Goal: Check status: Check status

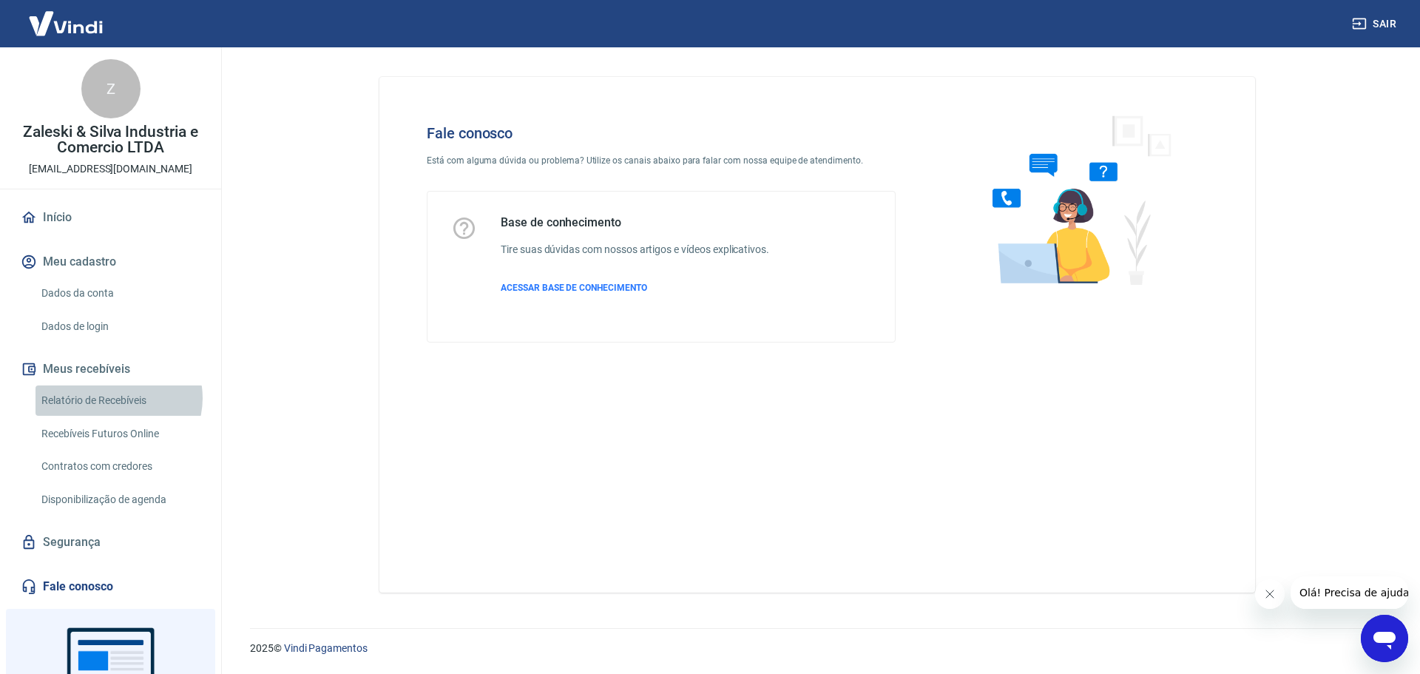
click at [118, 398] on link "Relatório de Recebíveis" at bounding box center [119, 400] width 168 height 30
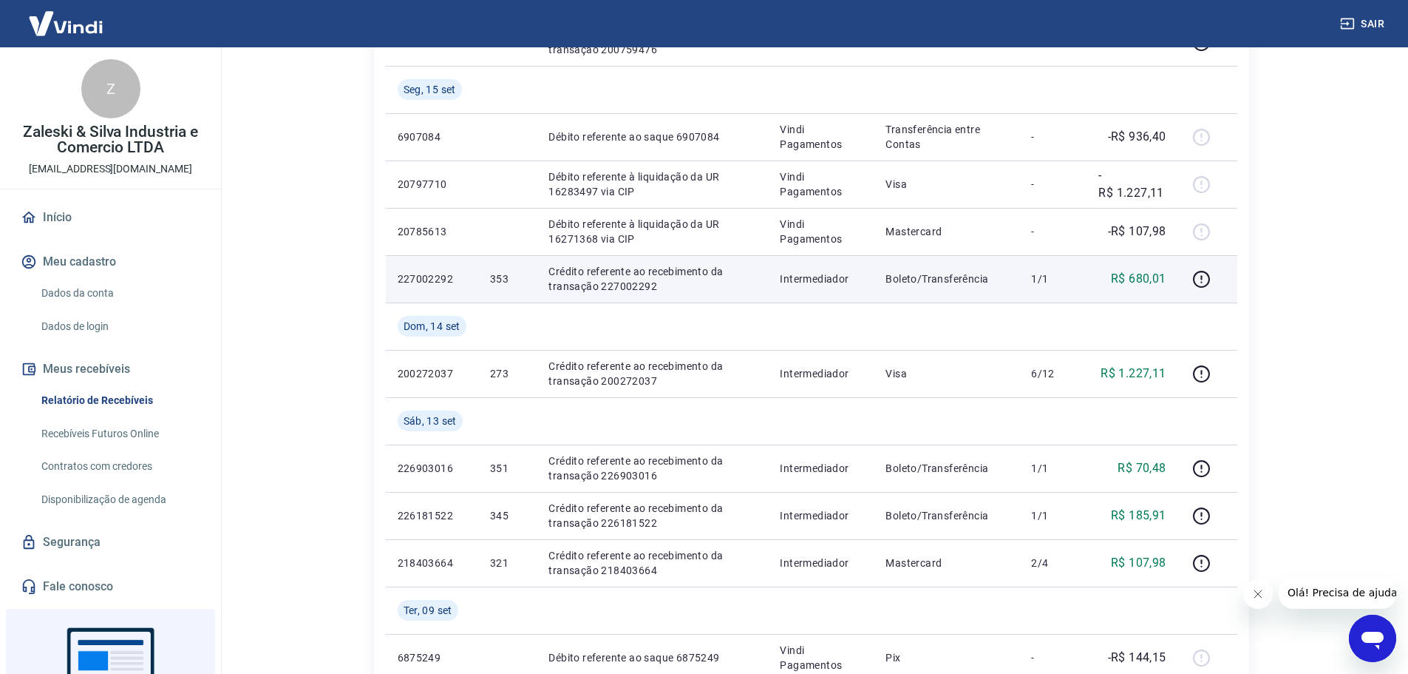
scroll to position [665, 0]
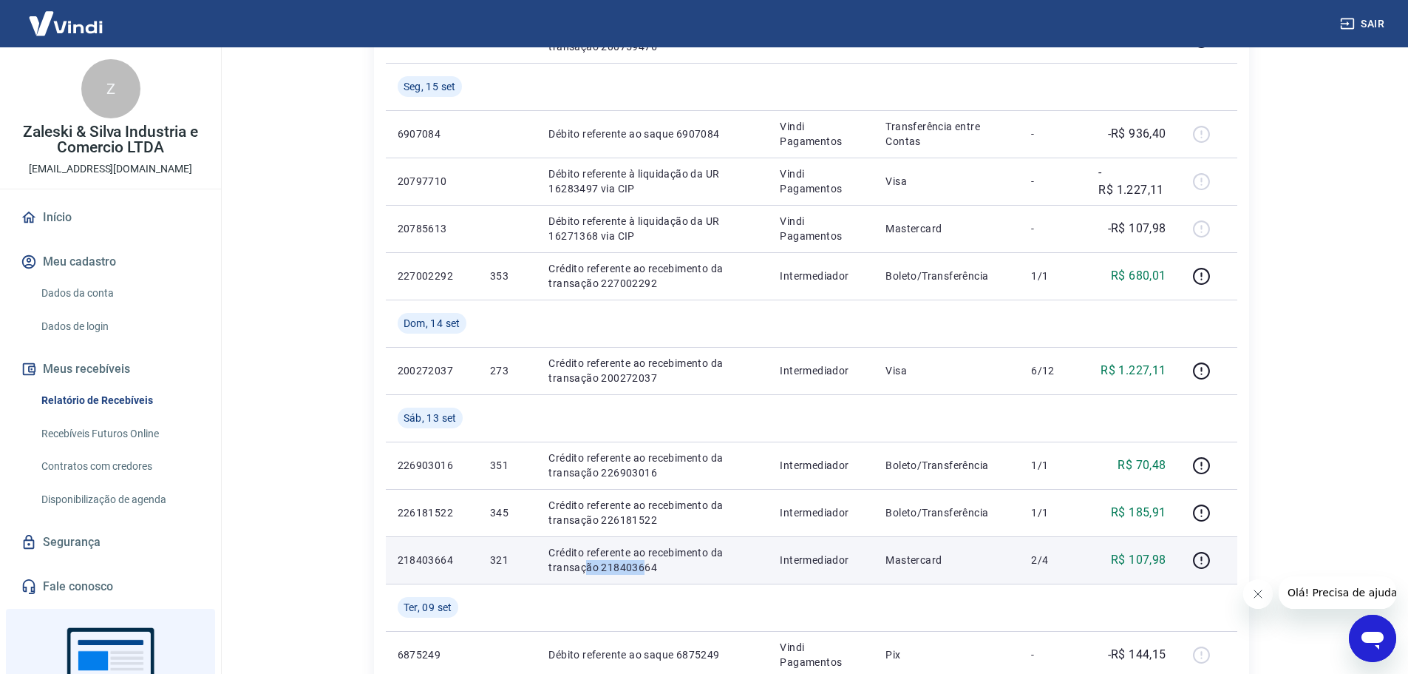
drag, startPoint x: 586, startPoint y: 560, endPoint x: 642, endPoint y: 559, distance: 56.9
click at [644, 560] on p "Crédito referente ao recebimento da transação 218403664" at bounding box center [653, 560] width 208 height 30
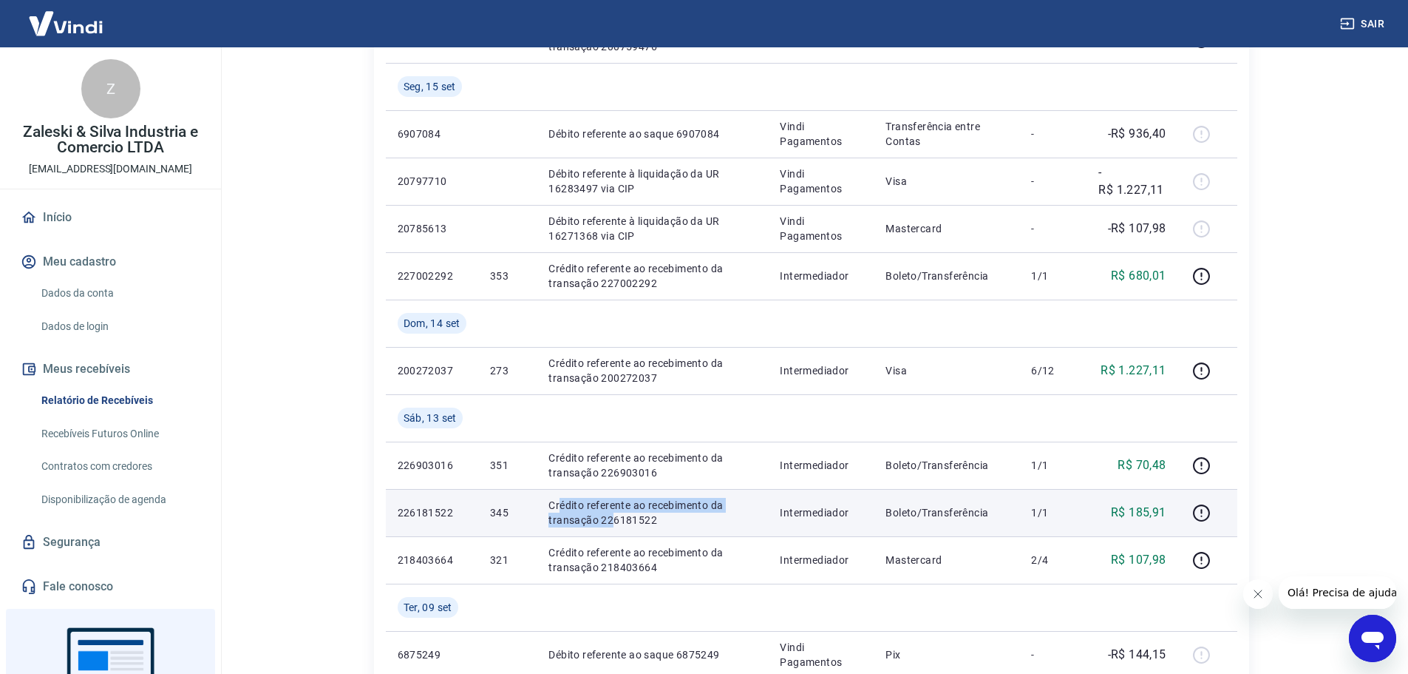
drag, startPoint x: 560, startPoint y: 510, endPoint x: 614, endPoint y: 513, distance: 54.8
click at [614, 513] on p "Crédito referente ao recebimento da transação 226181522" at bounding box center [653, 513] width 208 height 30
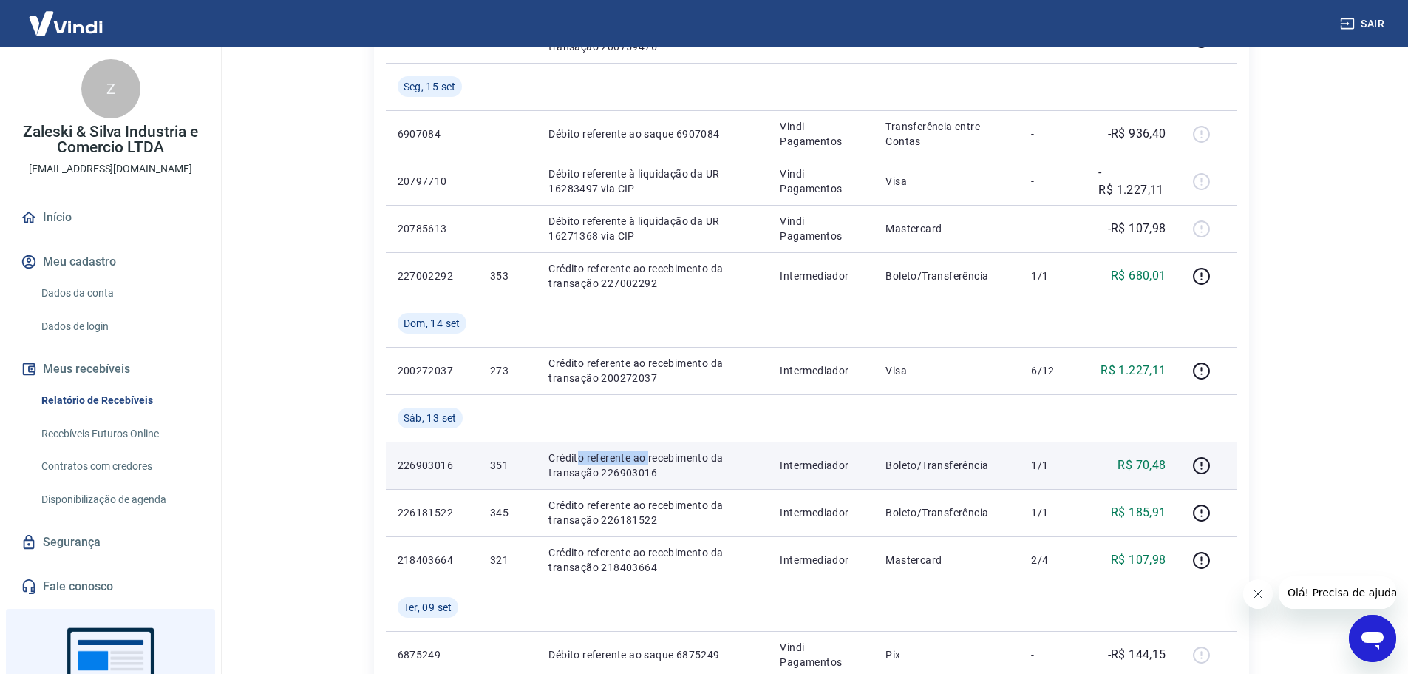
drag, startPoint x: 579, startPoint y: 458, endPoint x: 648, endPoint y: 458, distance: 68.8
click at [648, 458] on p "Crédito referente ao recebimento da transação 226903016" at bounding box center [653, 465] width 208 height 30
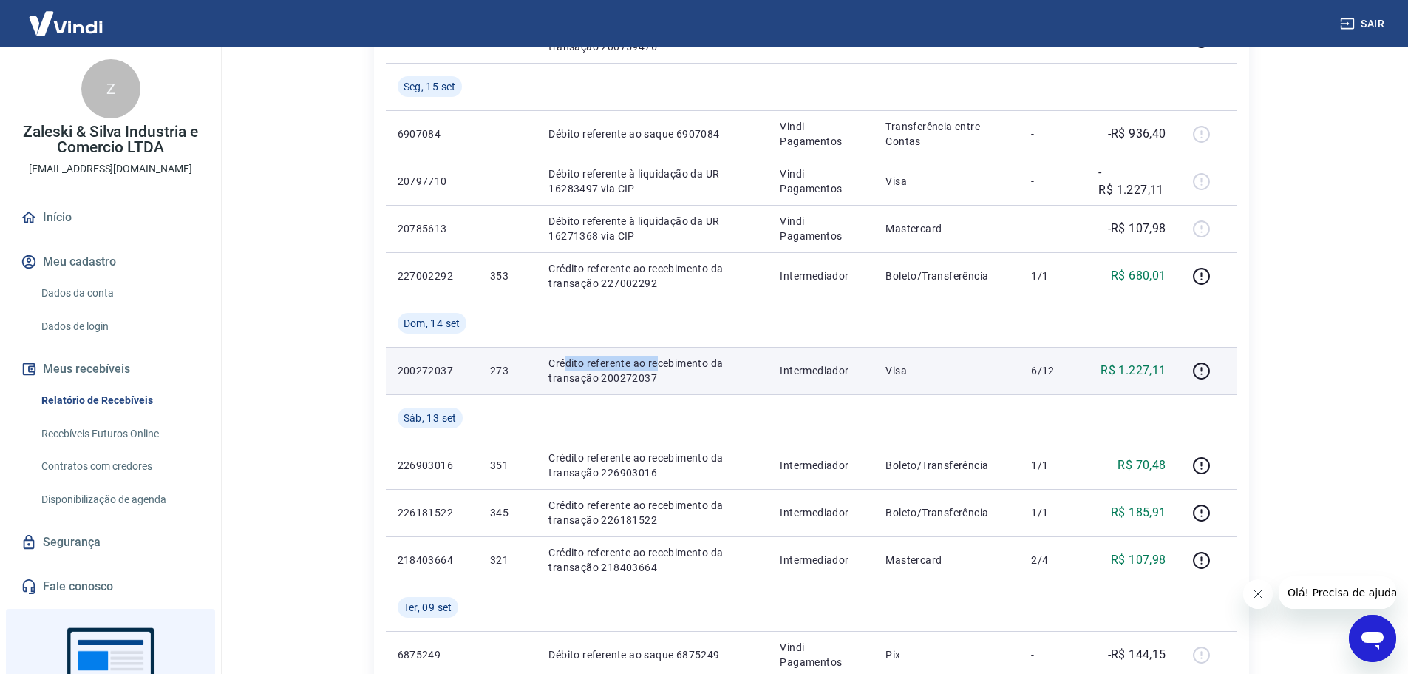
drag, startPoint x: 563, startPoint y: 364, endPoint x: 661, endPoint y: 365, distance: 98.3
click at [661, 365] on p "Crédito referente ao recebimento da transação 200272037" at bounding box center [653, 371] width 208 height 30
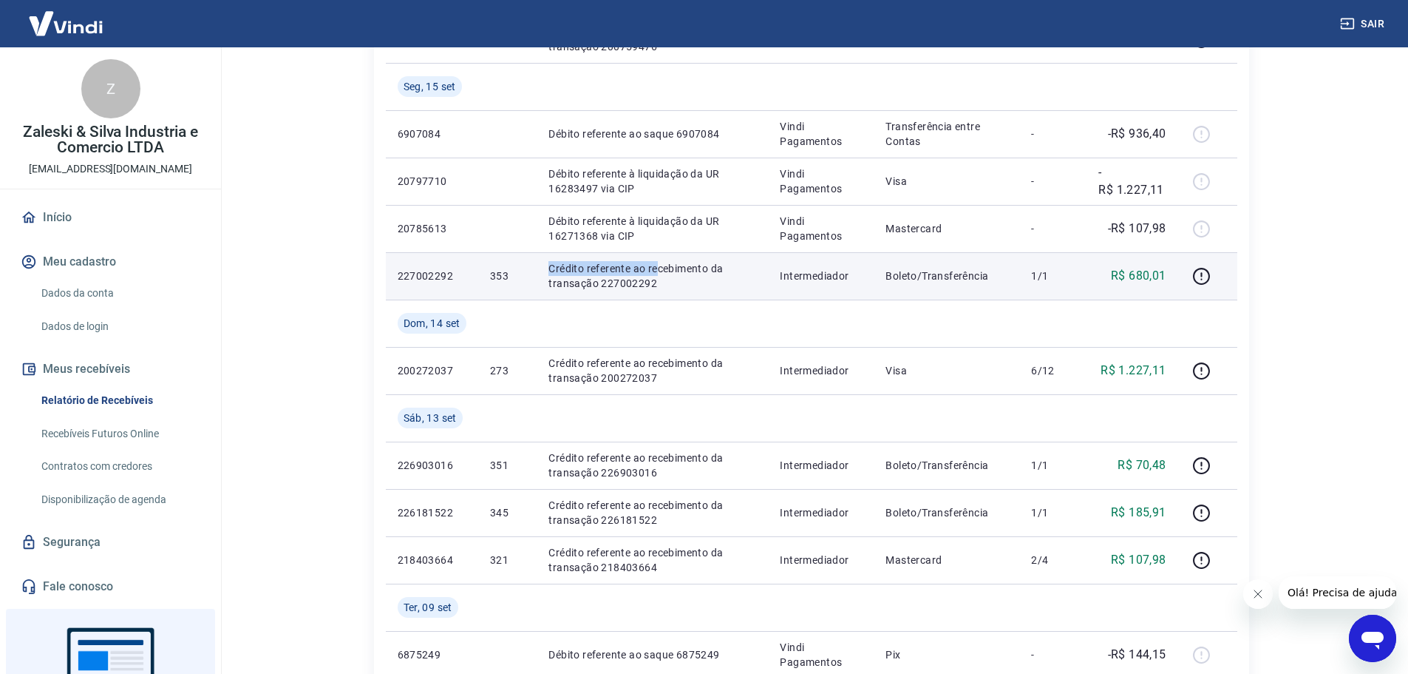
drag, startPoint x: 573, startPoint y: 270, endPoint x: 661, endPoint y: 274, distance: 88.1
click at [661, 274] on td "Crédito referente ao recebimento da transação 227002292" at bounding box center [652, 275] width 231 height 47
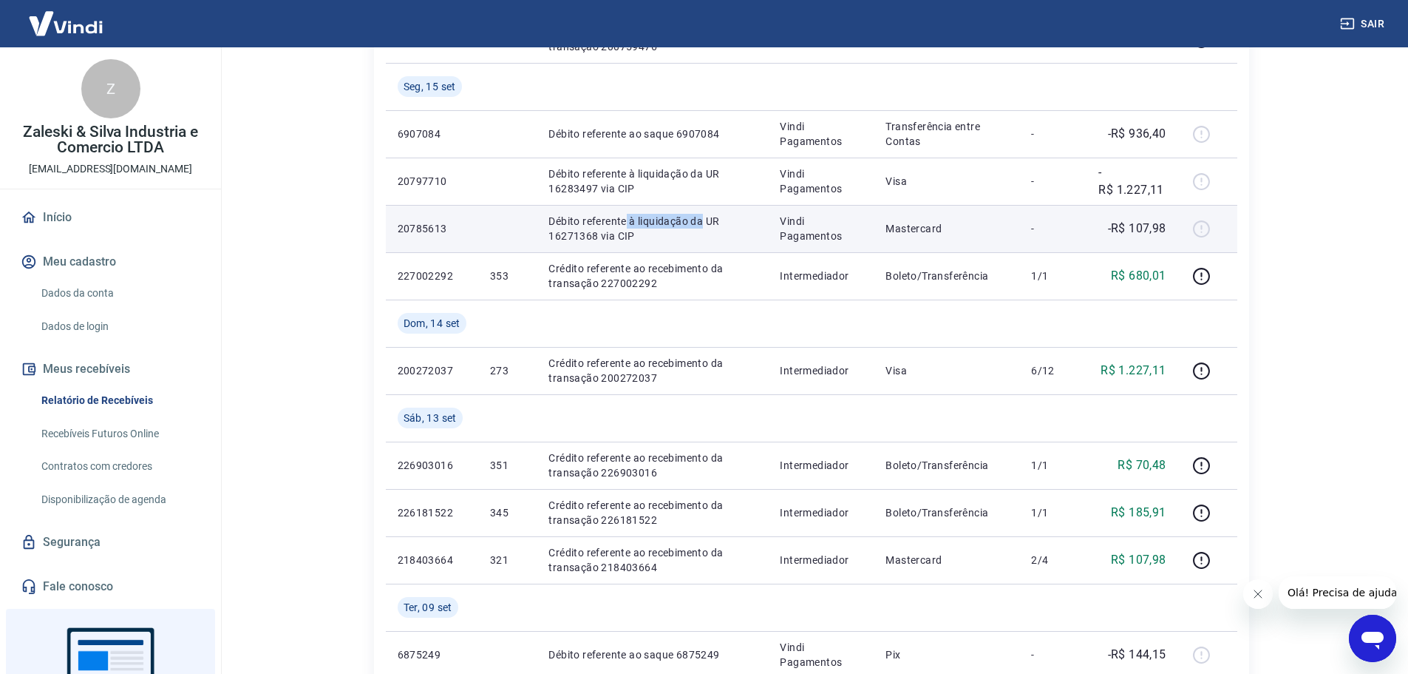
drag, startPoint x: 705, startPoint y: 223, endPoint x: 628, endPoint y: 216, distance: 77.9
click at [628, 216] on p "Débito referente à liquidação da UR 16271368 via CIP" at bounding box center [653, 229] width 208 height 30
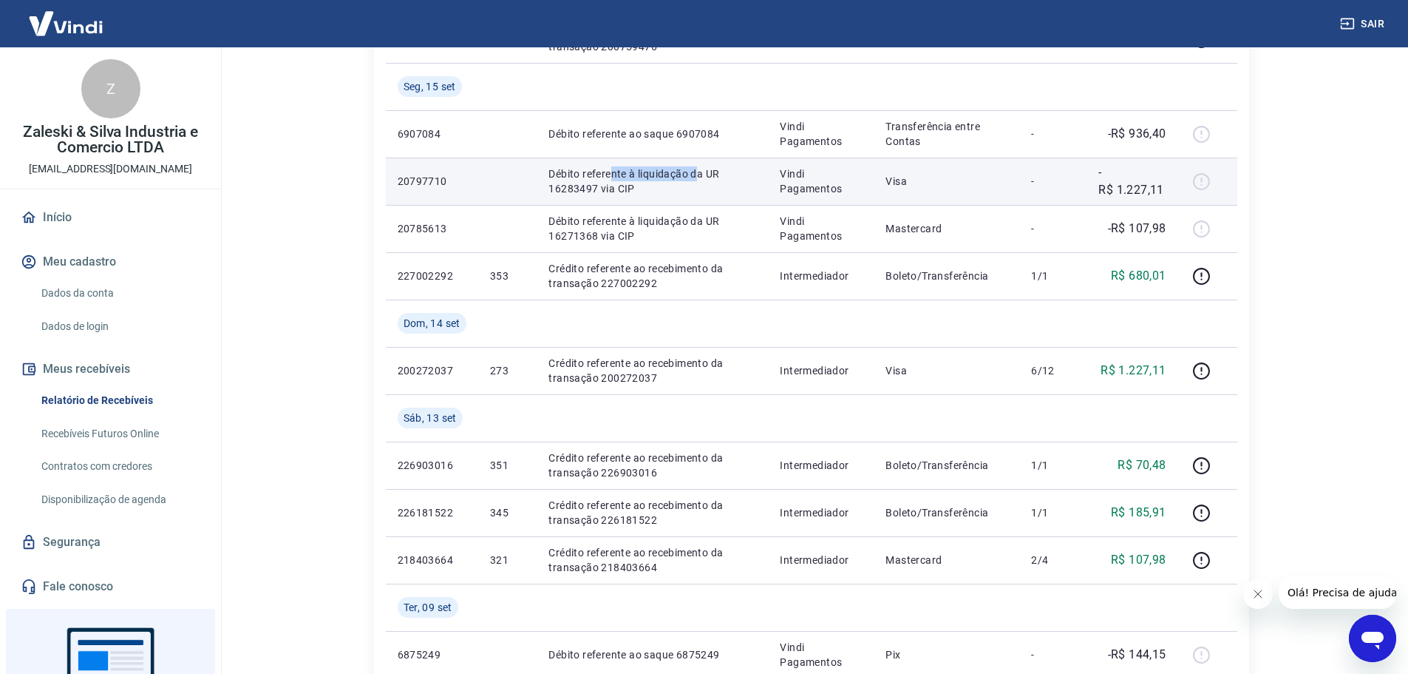
drag, startPoint x: 696, startPoint y: 167, endPoint x: 609, endPoint y: 162, distance: 87.4
click at [609, 162] on td "Débito referente à liquidação da UR 16283497 via CIP" at bounding box center [652, 180] width 231 height 47
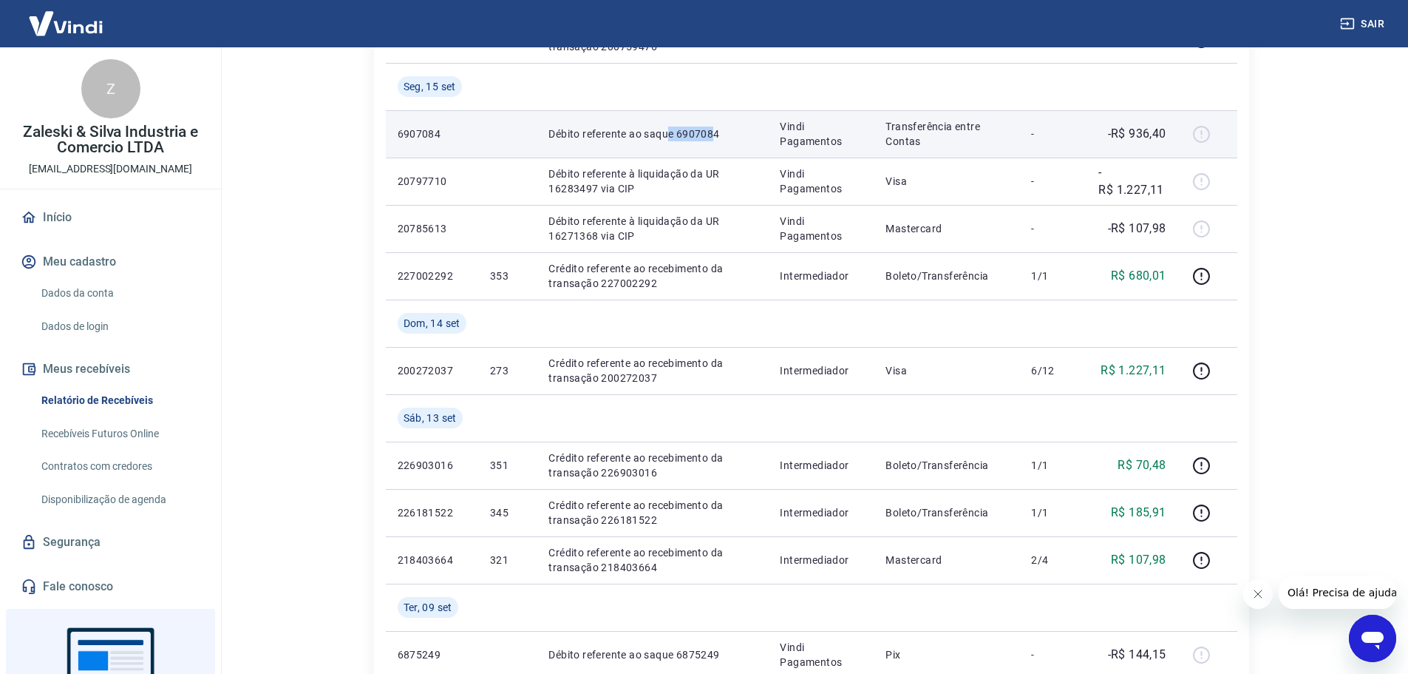
drag, startPoint x: 713, startPoint y: 132, endPoint x: 665, endPoint y: 131, distance: 48.8
click at [665, 131] on p "Débito referente ao saque 6907084" at bounding box center [653, 133] width 208 height 15
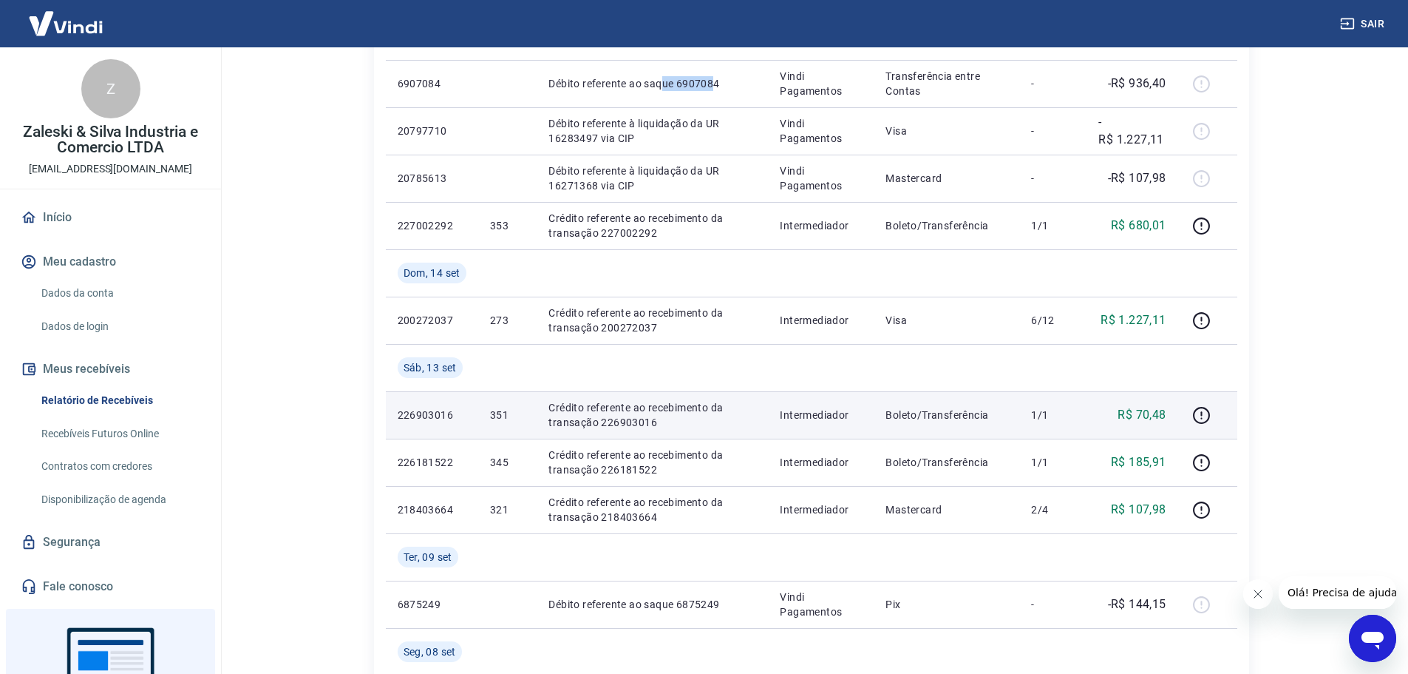
scroll to position [739, 0]
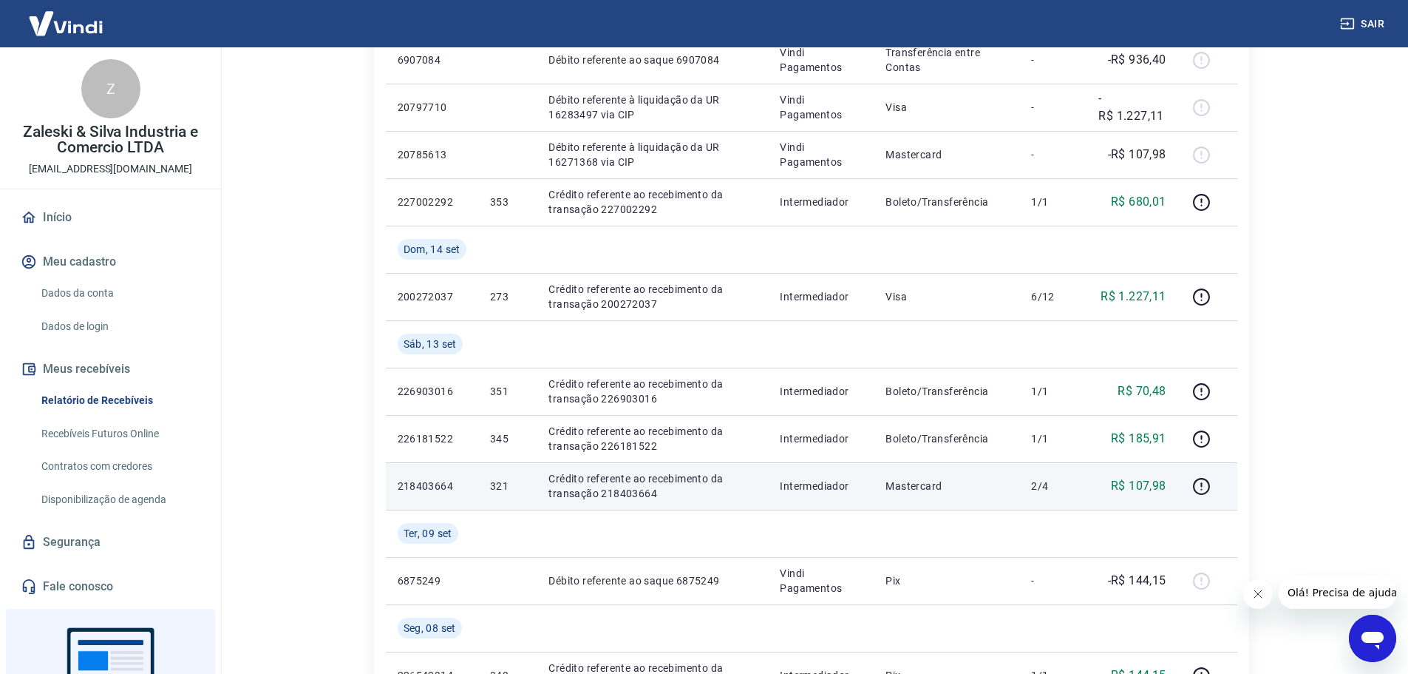
click at [681, 499] on p "Crédito referente ao recebimento da transação 218403664" at bounding box center [653, 486] width 208 height 30
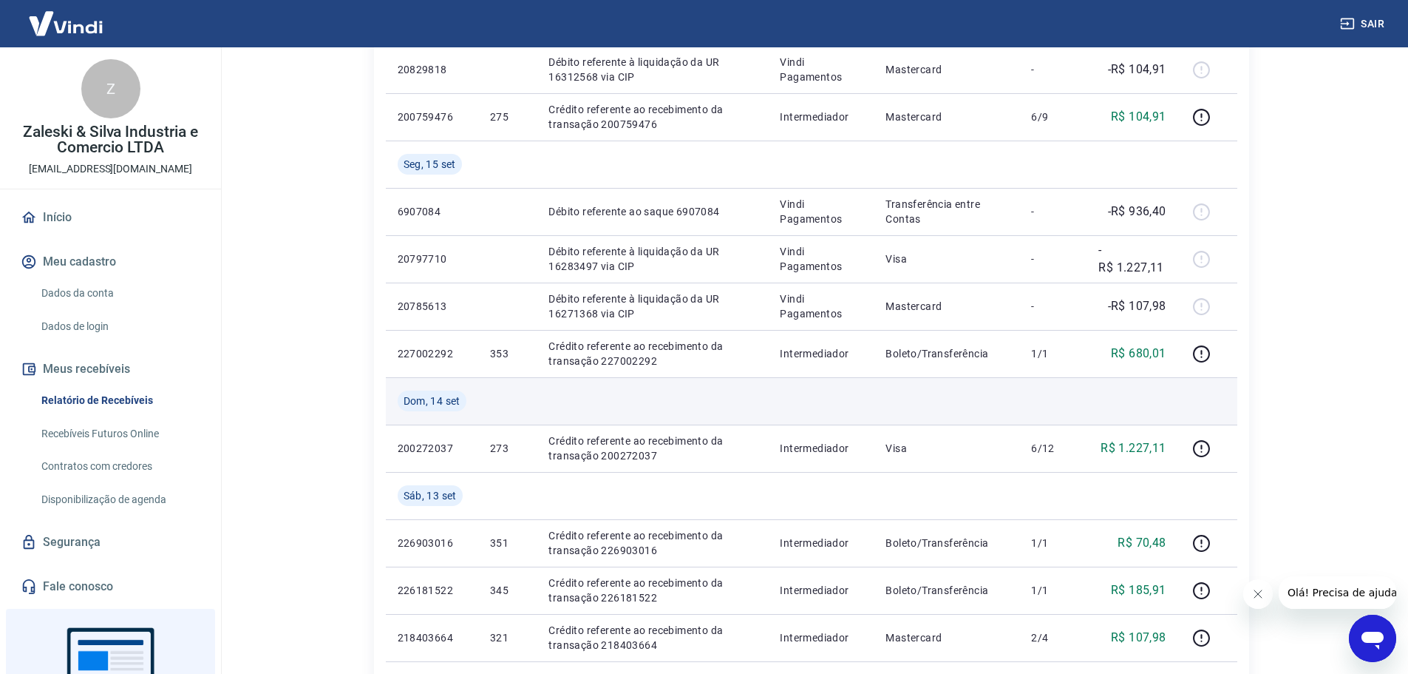
scroll to position [665, 0]
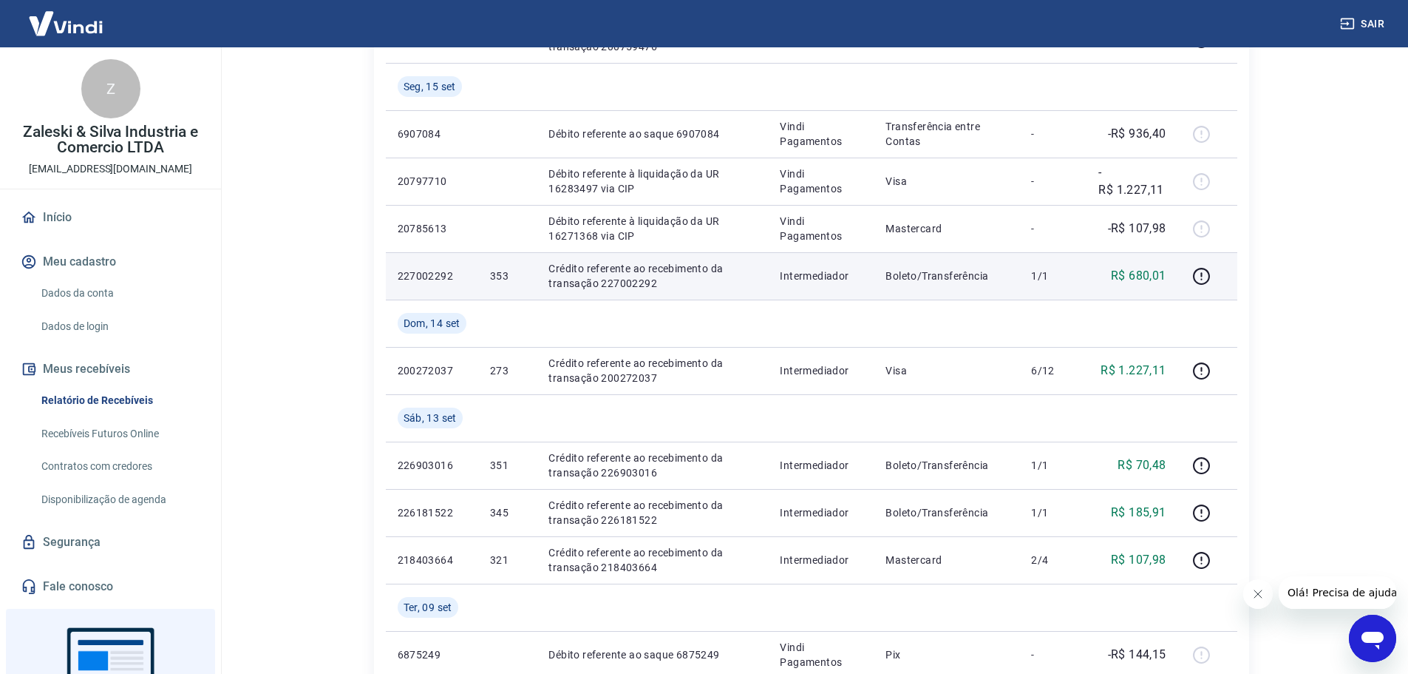
click at [1110, 262] on td "R$ 680,01" at bounding box center [1132, 275] width 91 height 47
drag, startPoint x: 1116, startPoint y: 276, endPoint x: 1170, endPoint y: 289, distance: 55.6
click at [1172, 282] on td "R$ 680,01" at bounding box center [1132, 275] width 91 height 47
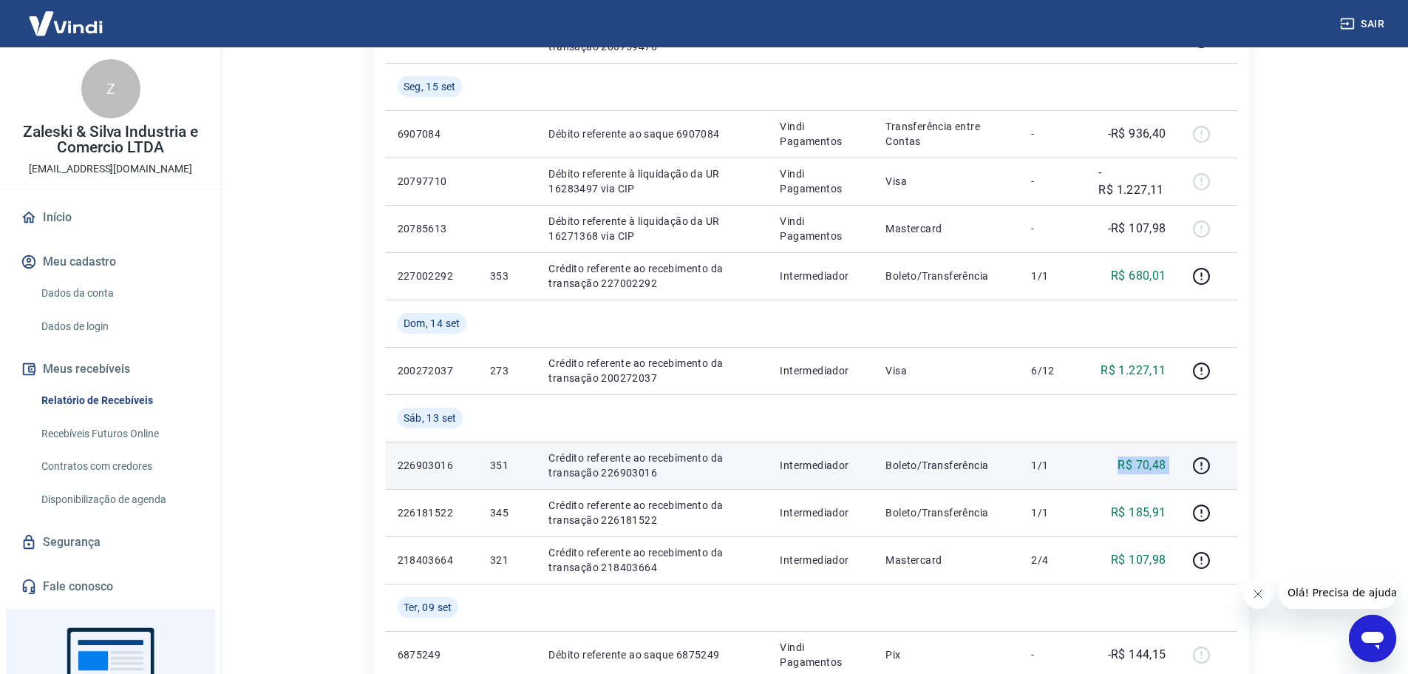
click at [1182, 469] on tr "226903016 351 Crédito referente ao recebimento da transação 226903016 Intermedi…" at bounding box center [812, 464] width 852 height 47
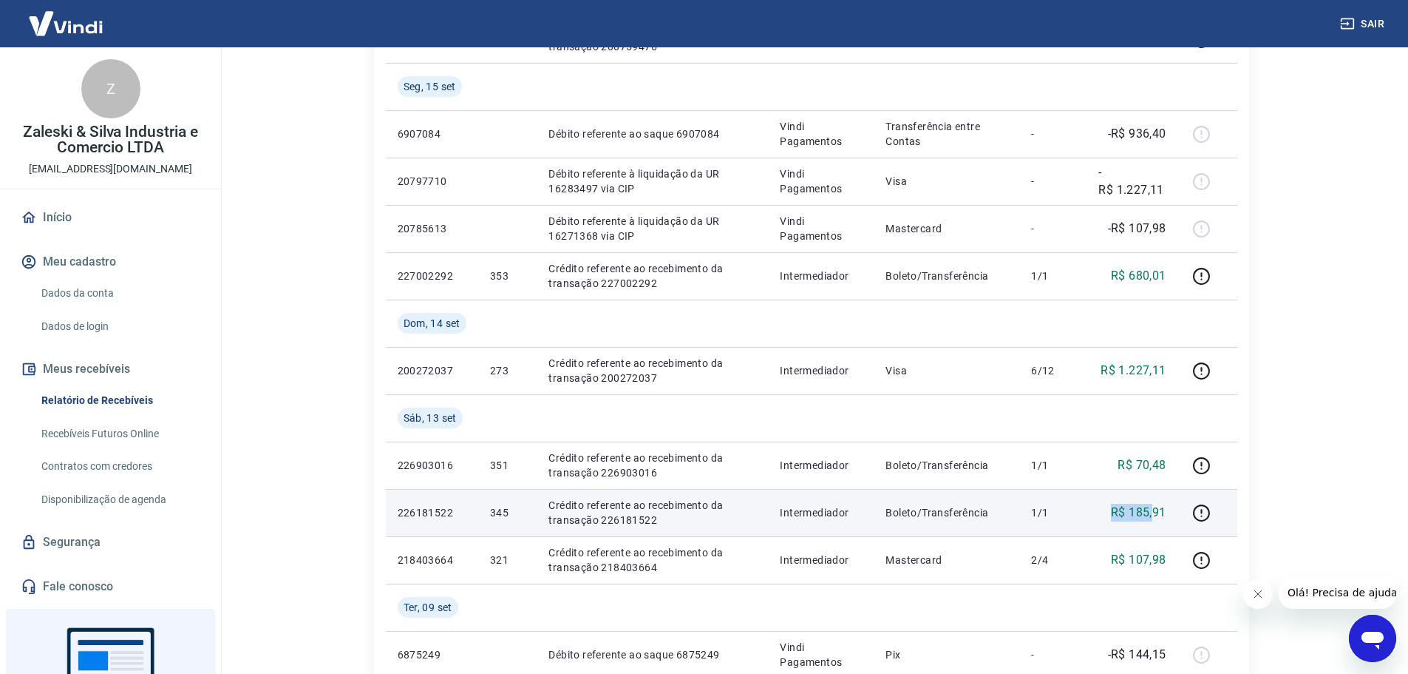
drag, startPoint x: 1141, startPoint y: 529, endPoint x: 1157, endPoint y: 529, distance: 16.3
click at [1157, 529] on td "R$ 185,91" at bounding box center [1132, 512] width 91 height 47
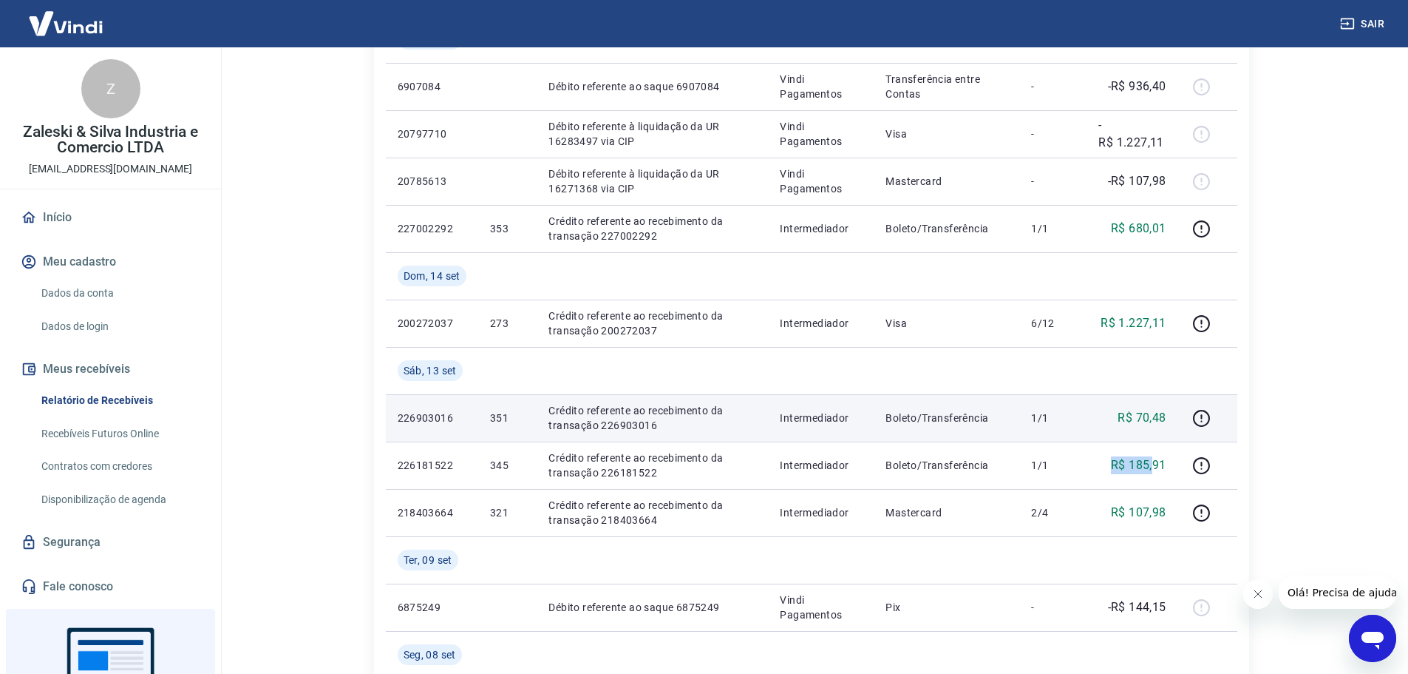
scroll to position [739, 0]
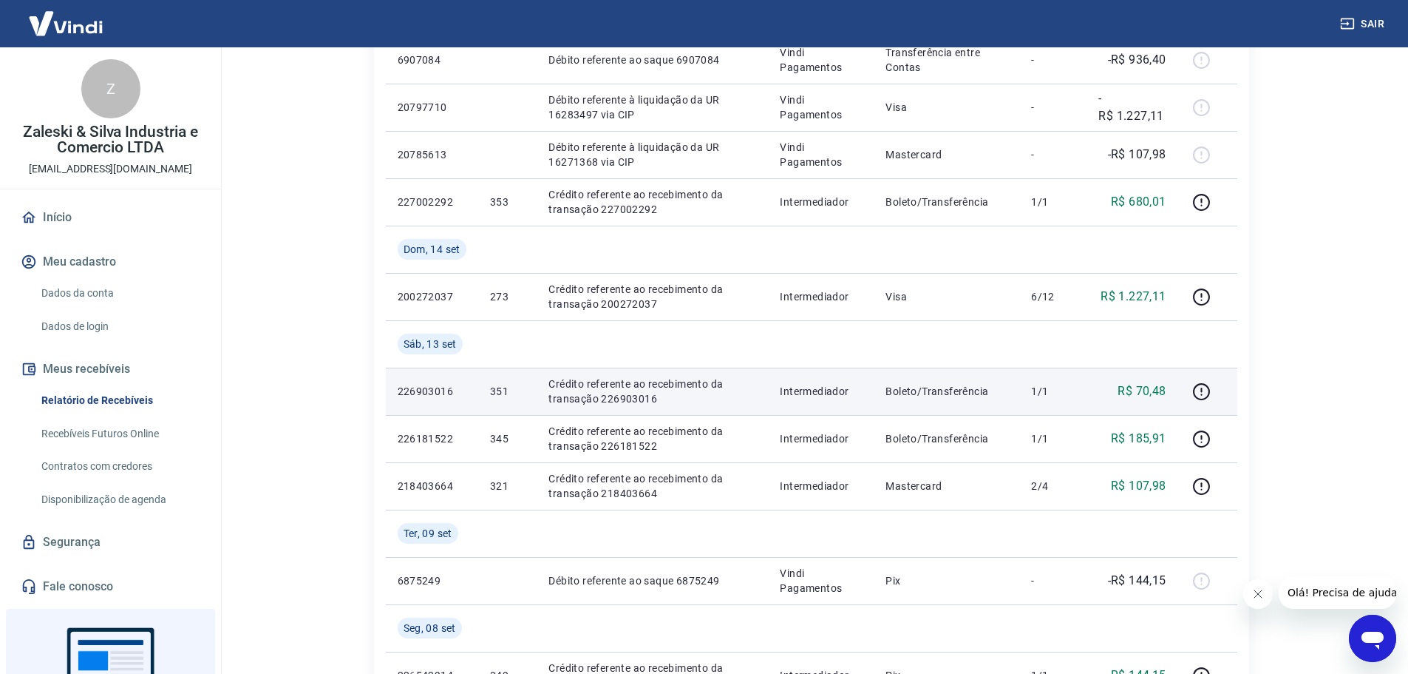
click at [1083, 390] on td "1/1" at bounding box center [1053, 390] width 67 height 47
drag, startPoint x: 1097, startPoint y: 388, endPoint x: 824, endPoint y: 387, distance: 273.6
click at [1164, 387] on td "R$ 70,48" at bounding box center [1132, 390] width 91 height 47
drag, startPoint x: 486, startPoint y: 387, endPoint x: 547, endPoint y: 393, distance: 61.6
click at [547, 393] on tr "226903016 351 Crédito referente ao recebimento da transação 226903016 Intermedi…" at bounding box center [812, 390] width 852 height 47
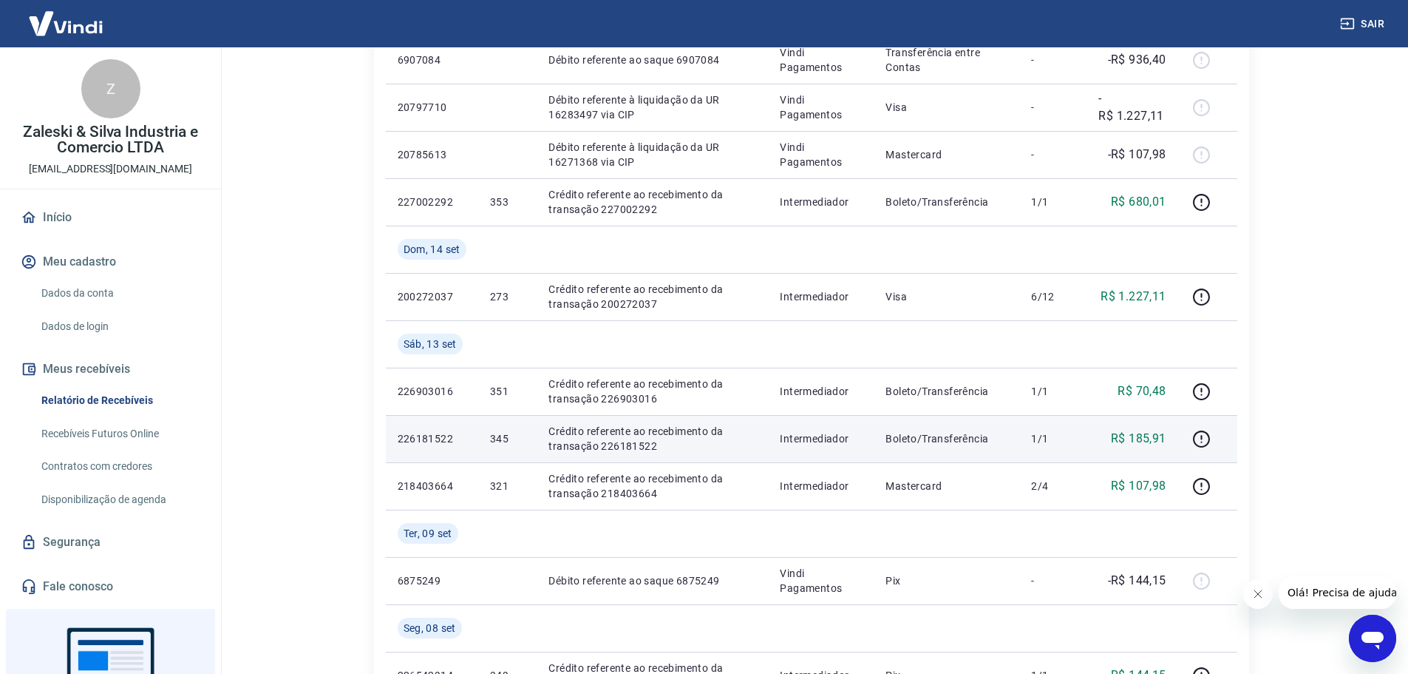
click at [611, 442] on p "Crédito referente ao recebimento da transação 226181522" at bounding box center [653, 439] width 208 height 30
drag, startPoint x: 488, startPoint y: 437, endPoint x: 505, endPoint y: 432, distance: 17.8
click at [505, 432] on td "345" at bounding box center [507, 438] width 58 height 47
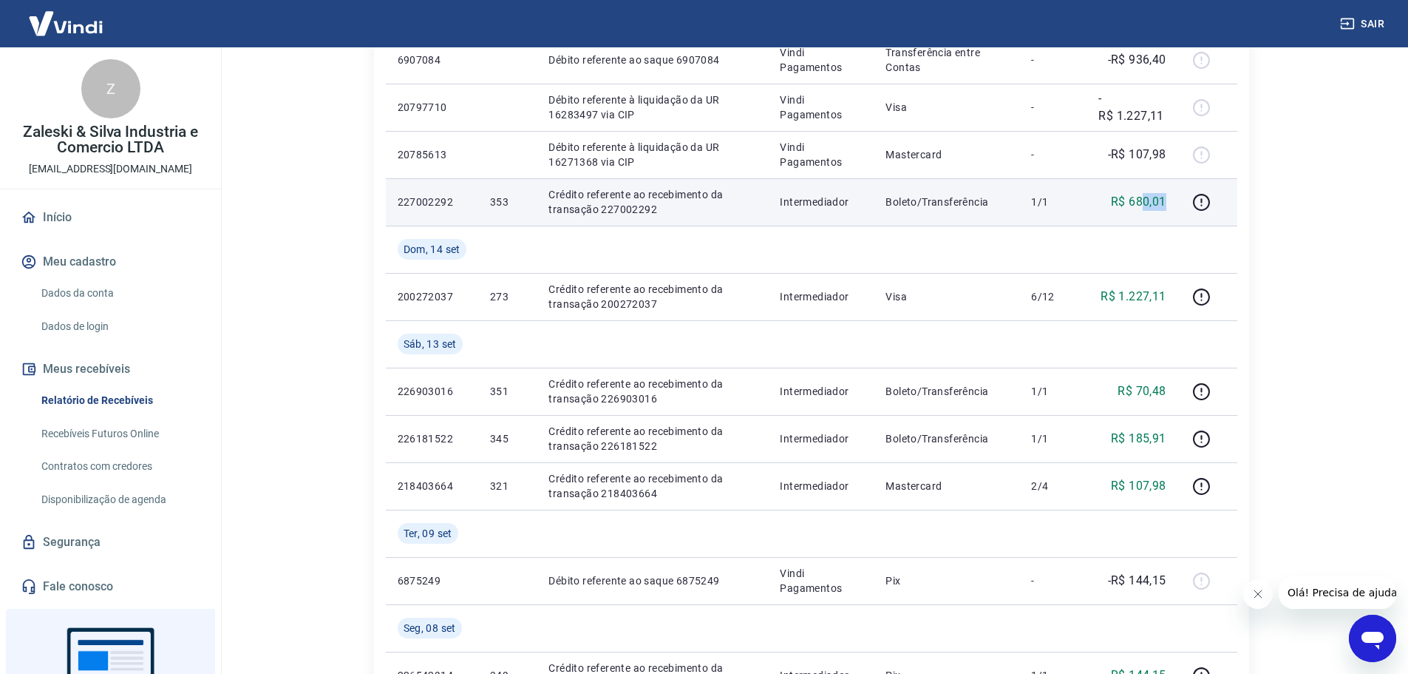
drag, startPoint x: 1144, startPoint y: 206, endPoint x: 1173, endPoint y: 206, distance: 29.6
click at [1173, 206] on td "R$ 680,01" at bounding box center [1132, 201] width 91 height 47
drag, startPoint x: 492, startPoint y: 200, endPoint x: 469, endPoint y: 7, distance: 194.3
click at [518, 200] on p "353" at bounding box center [507, 201] width 35 height 15
